Goal: Find specific page/section

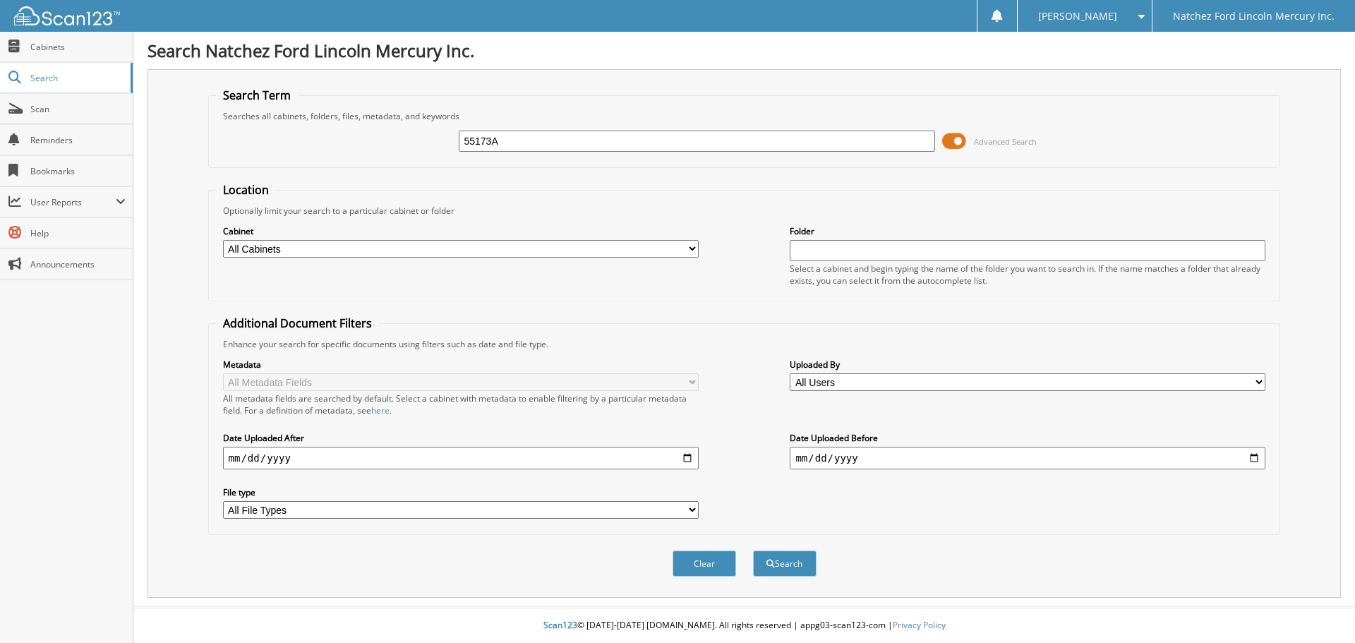
type input "55173A"
click at [753, 550] on button "Search" at bounding box center [785, 563] width 64 height 26
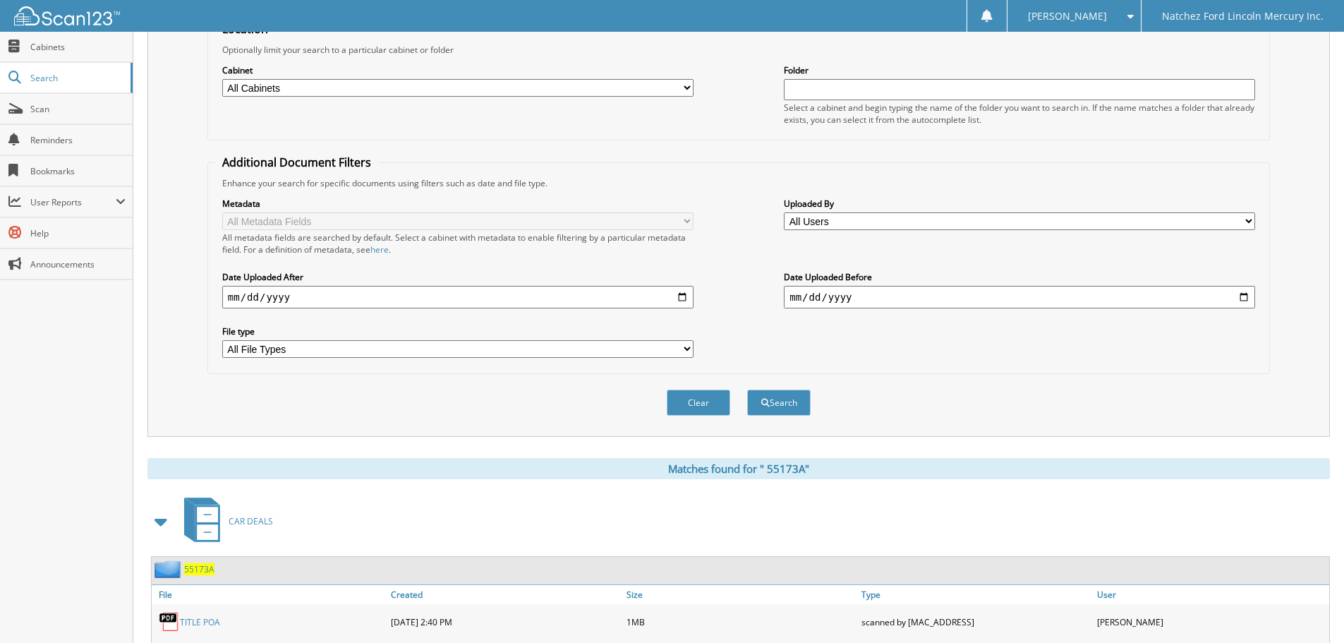
scroll to position [342, 0]
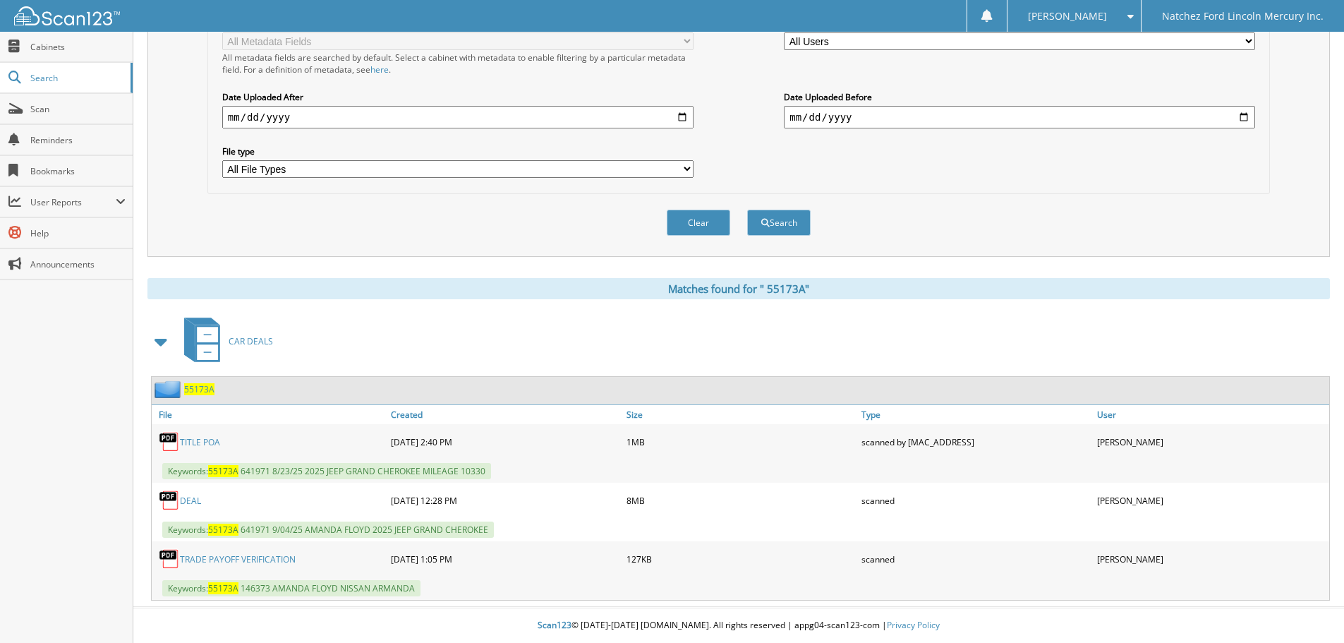
click at [201, 388] on span "5 5 1 7 3 A" at bounding box center [199, 389] width 30 height 12
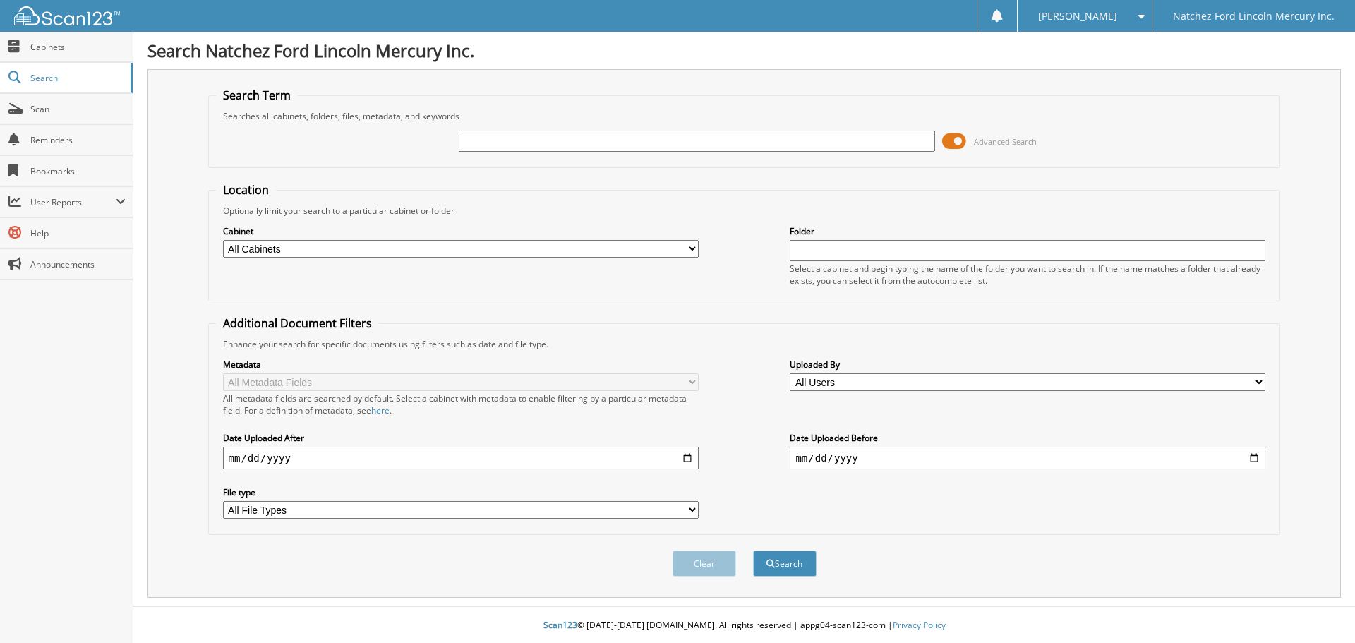
click at [488, 145] on input "text" at bounding box center [697, 141] width 476 height 21
type input "NS1515"
click at [753, 550] on button "Search" at bounding box center [785, 563] width 64 height 26
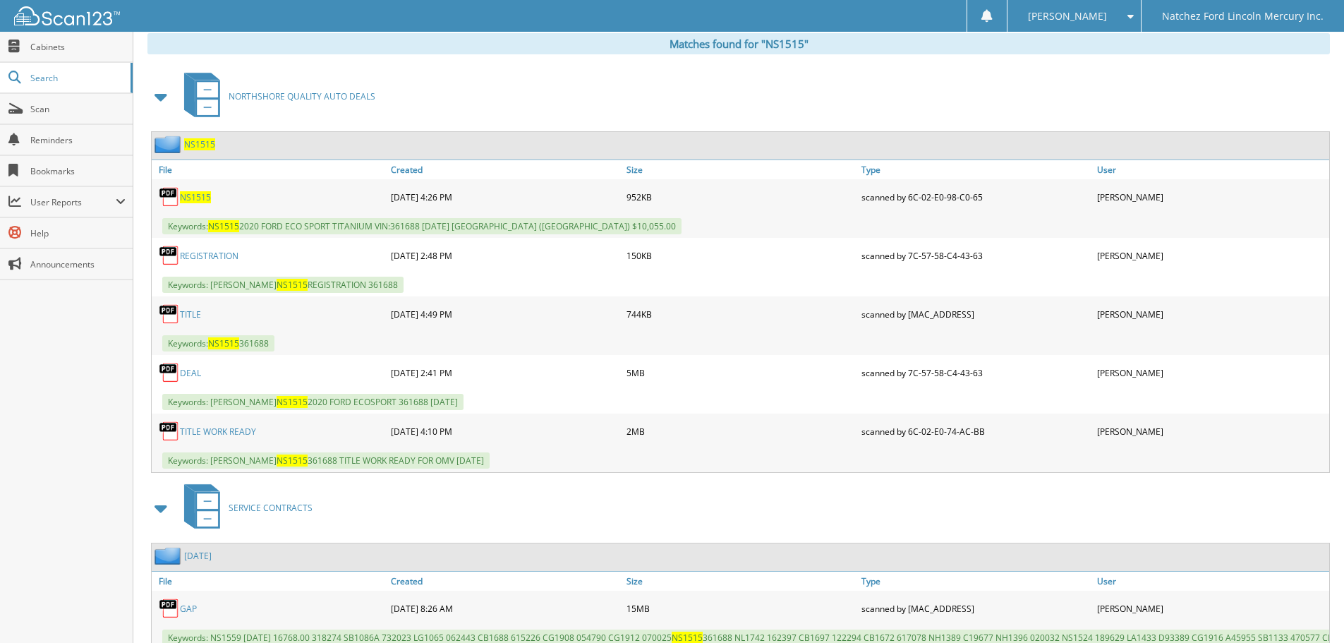
scroll to position [635, 0]
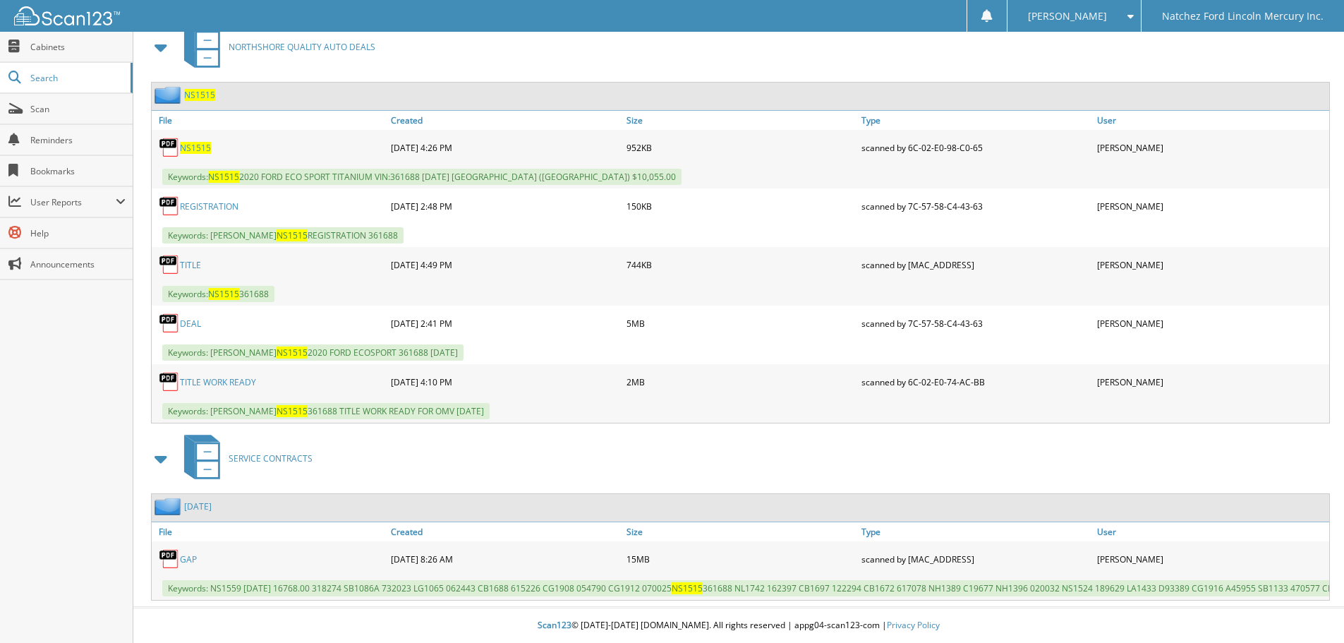
click at [203, 97] on span "NS1515" at bounding box center [199, 95] width 31 height 12
